Goal: Task Accomplishment & Management: Complete application form

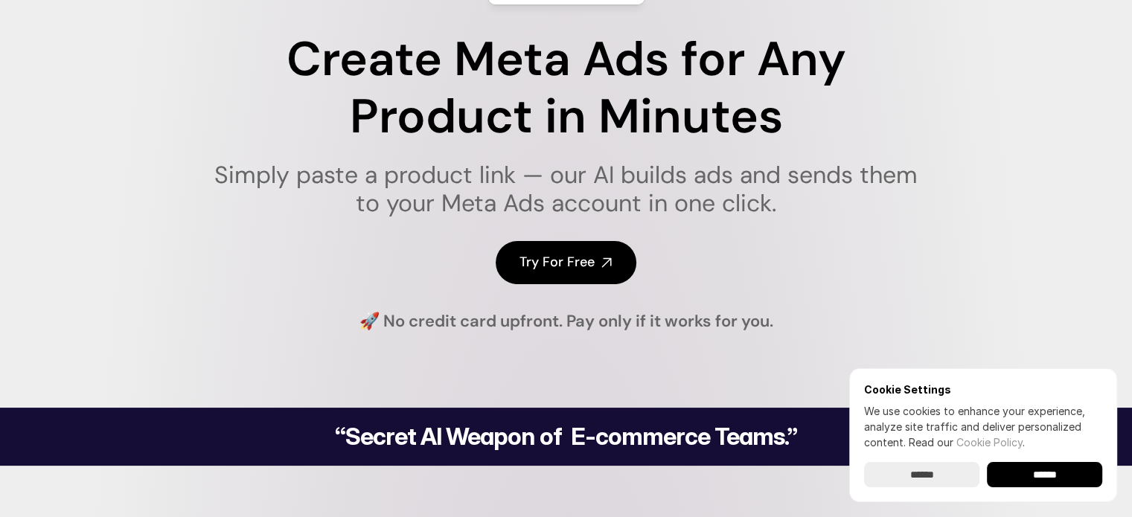
scroll to position [149, 0]
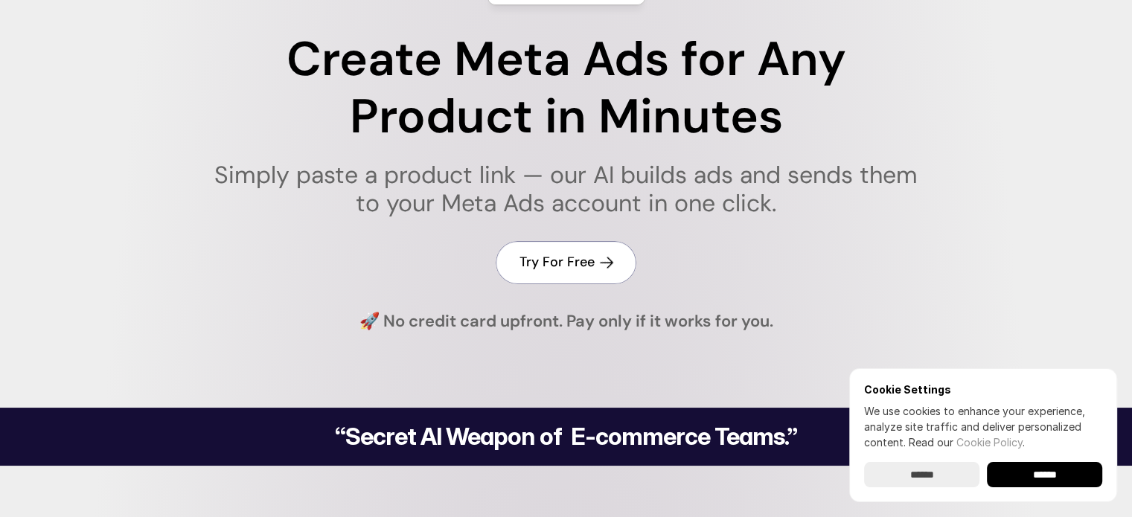
click at [585, 263] on h4 "Try For Free" at bounding box center [556, 262] width 75 height 19
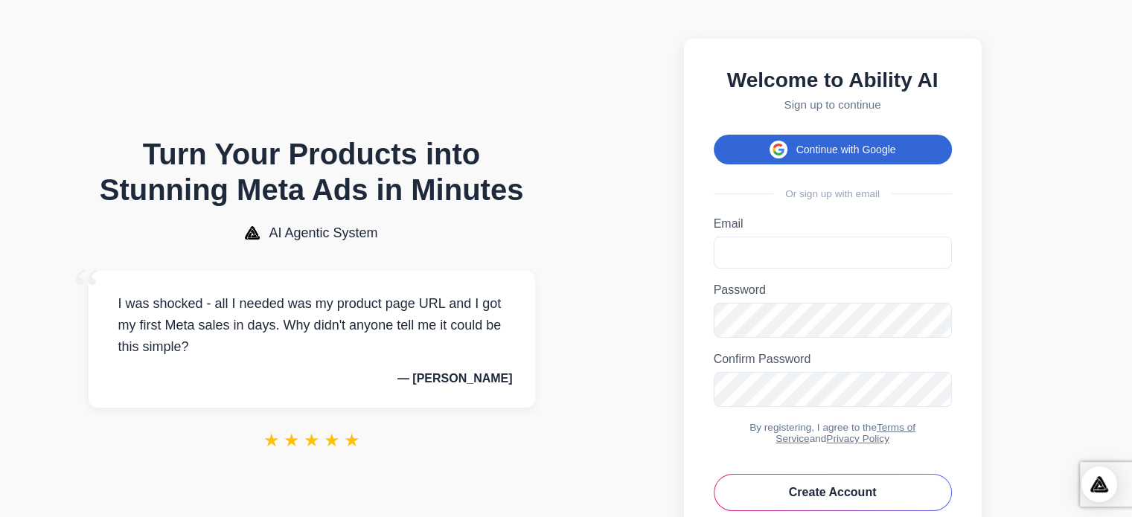
click at [878, 158] on button "Continue with Google" at bounding box center [832, 150] width 238 height 30
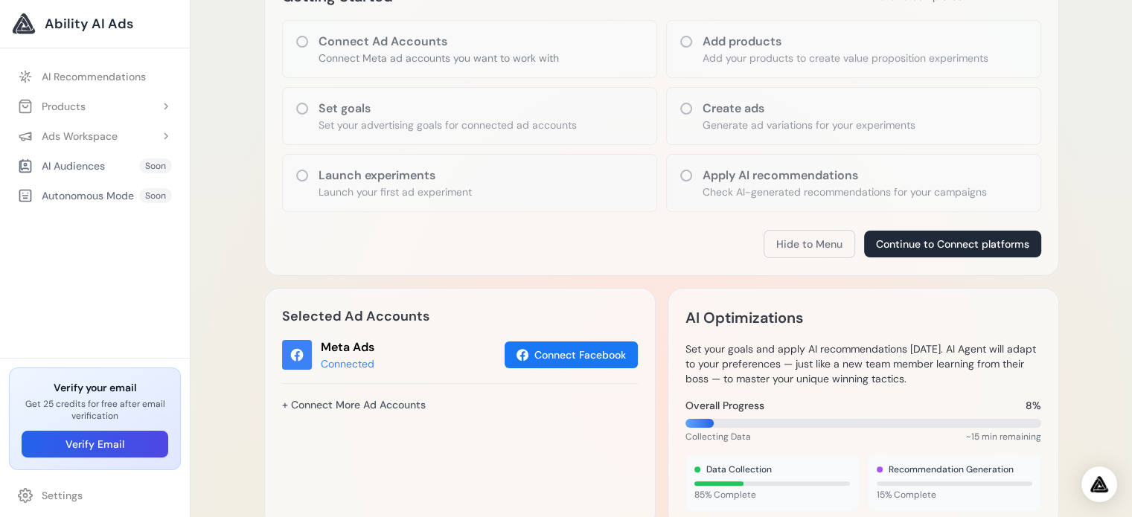
scroll to position [223, 0]
